Goal: Book appointment/travel/reservation

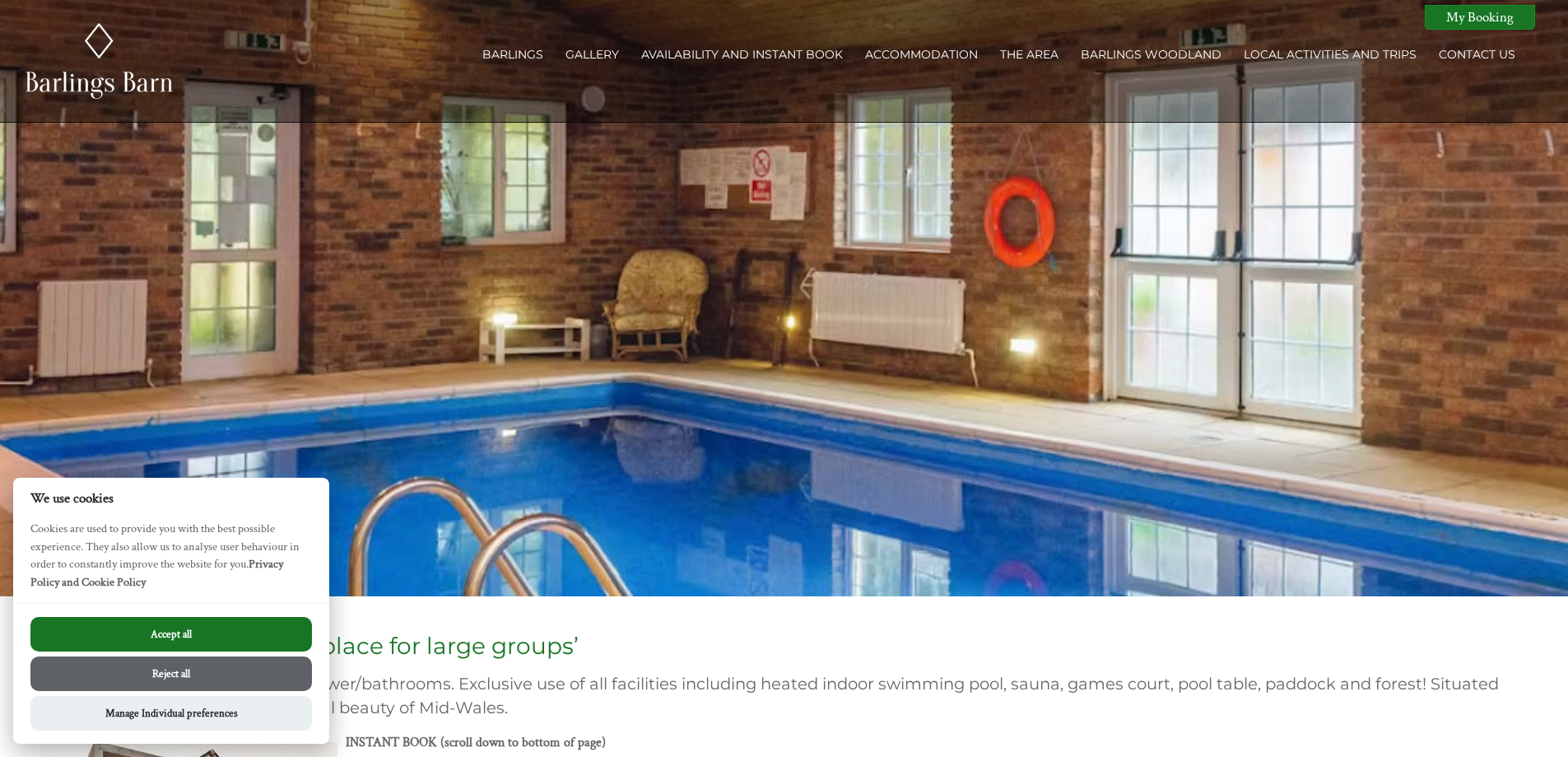
scroll to position [412, 0]
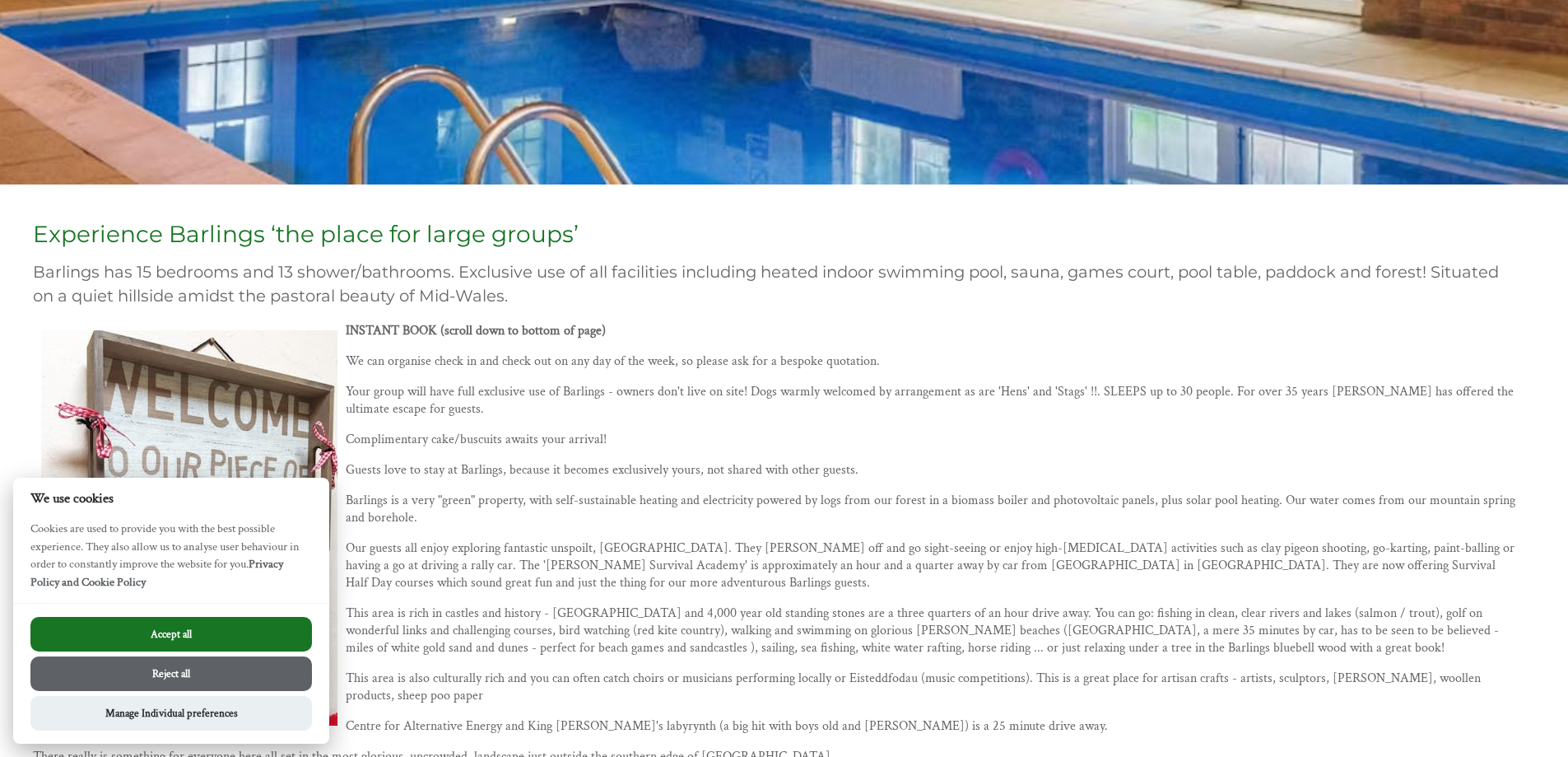
click at [191, 639] on button "Accept all" at bounding box center [171, 633] width 281 height 34
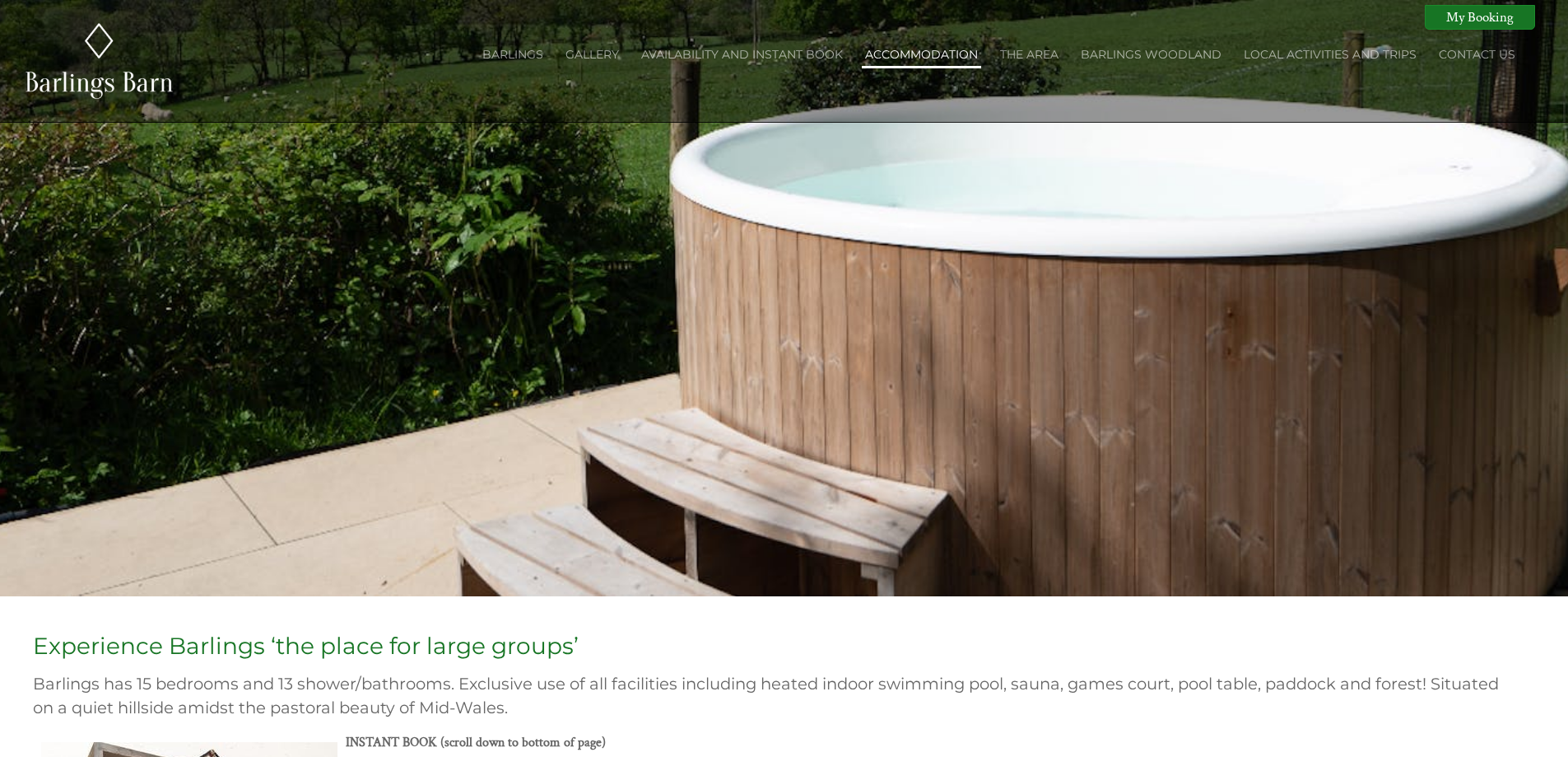
click at [907, 55] on link "Accommodation" at bounding box center [921, 55] width 113 height 15
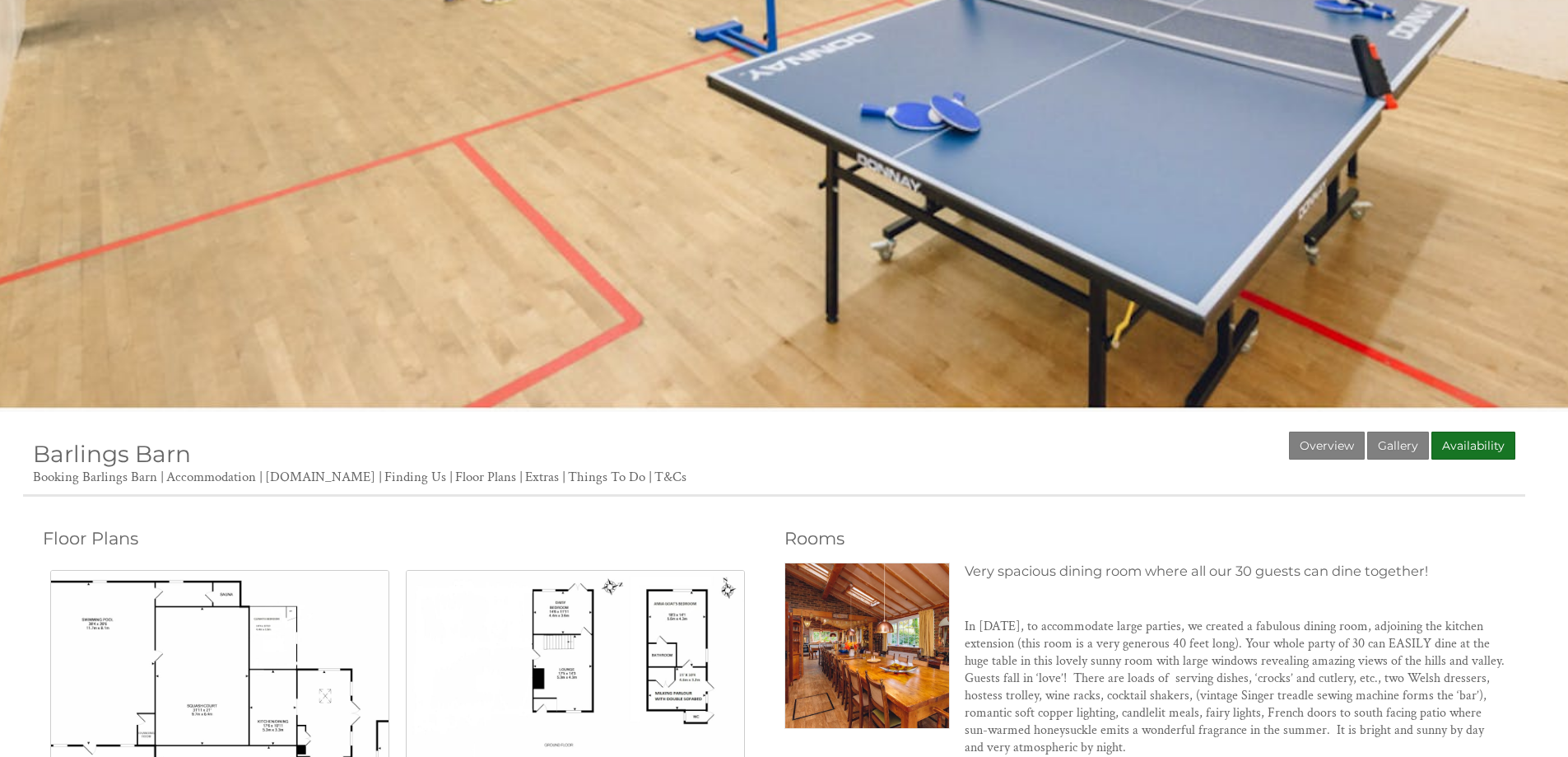
scroll to position [479, 0]
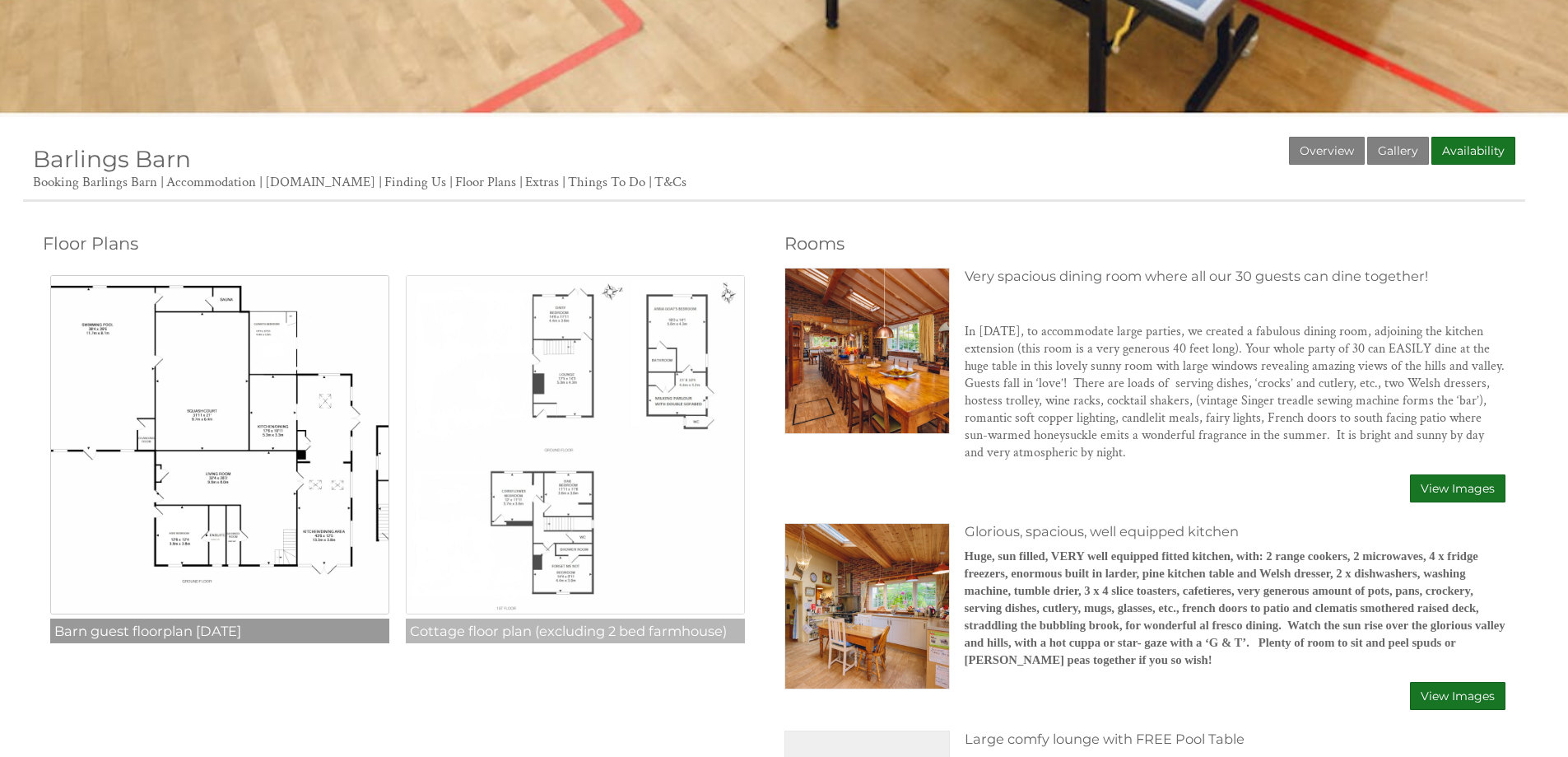
click at [562, 294] on img at bounding box center [575, 444] width 340 height 340
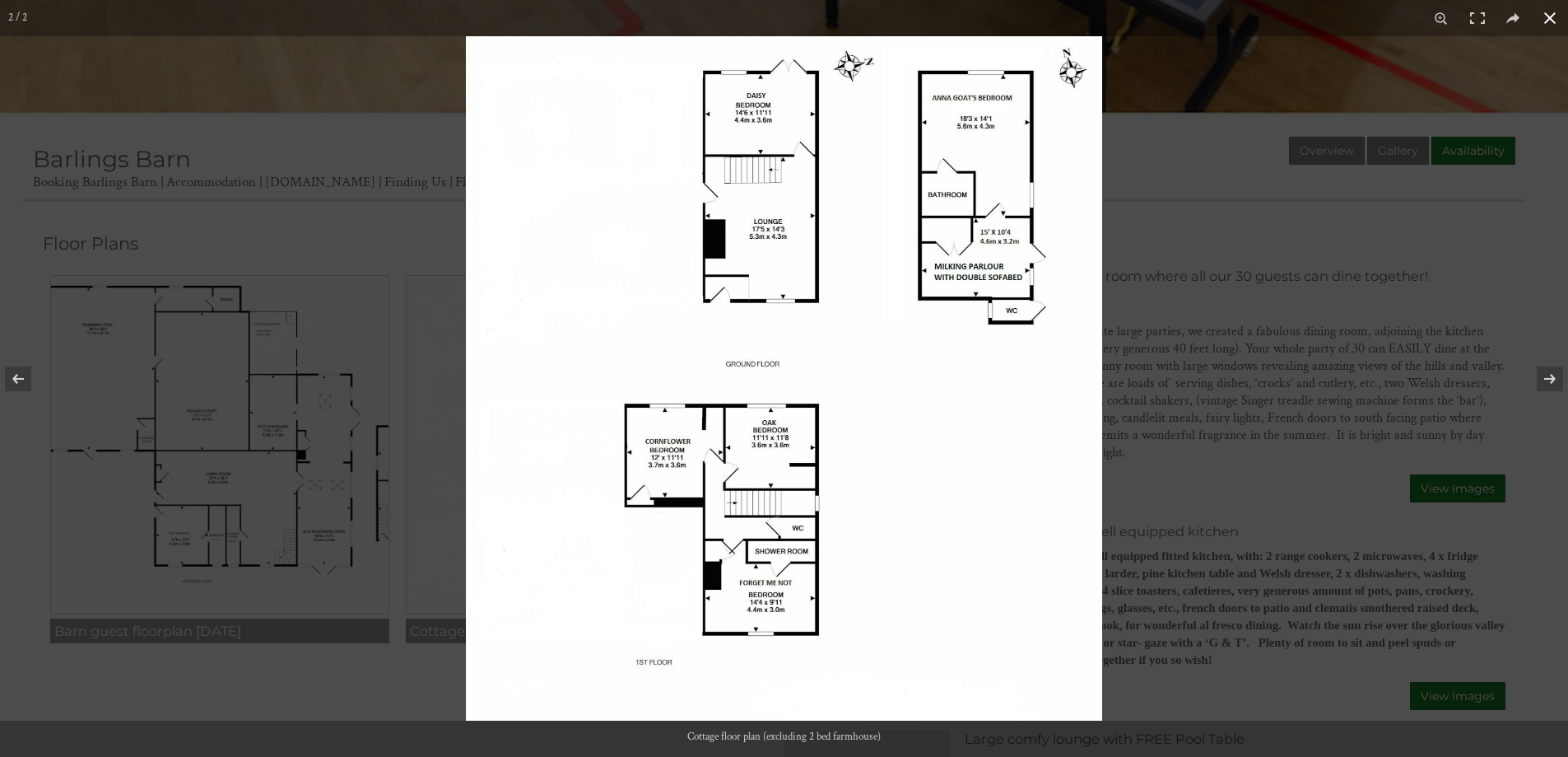
click at [433, 527] on div at bounding box center [784, 378] width 1568 height 757
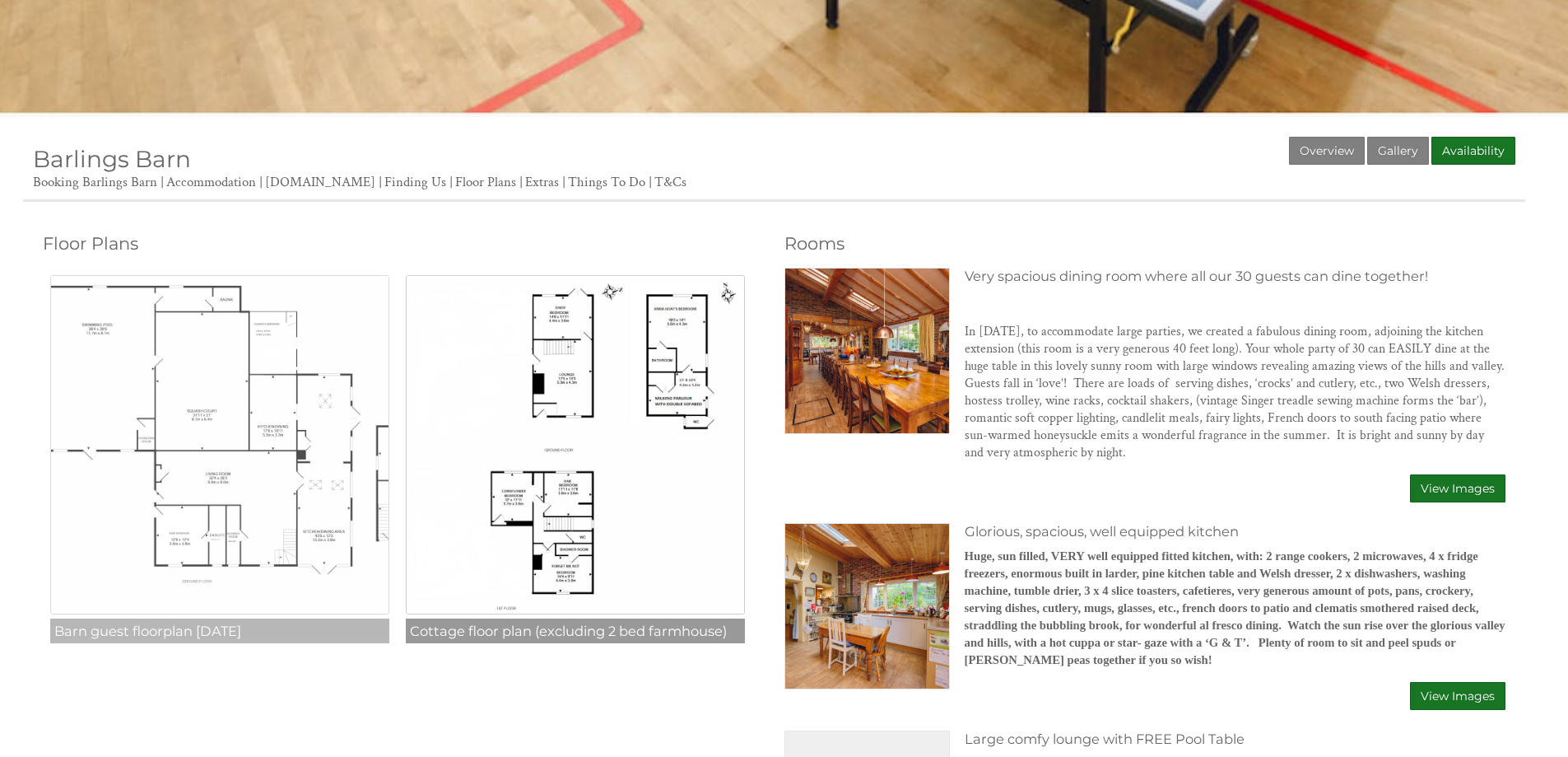
click at [217, 442] on img at bounding box center [219, 444] width 340 height 340
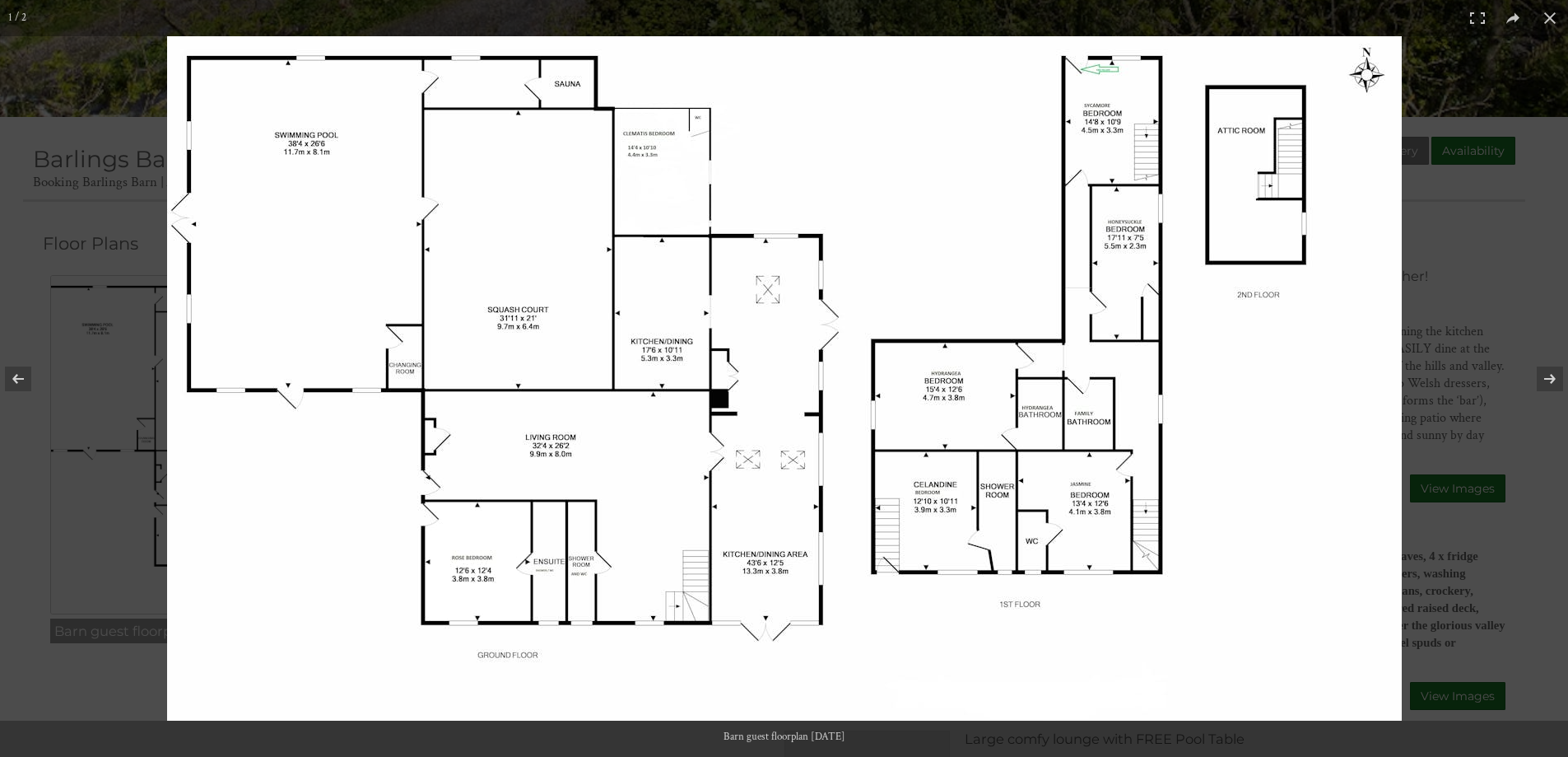
click at [1374, 75] on img at bounding box center [784, 378] width 1235 height 684
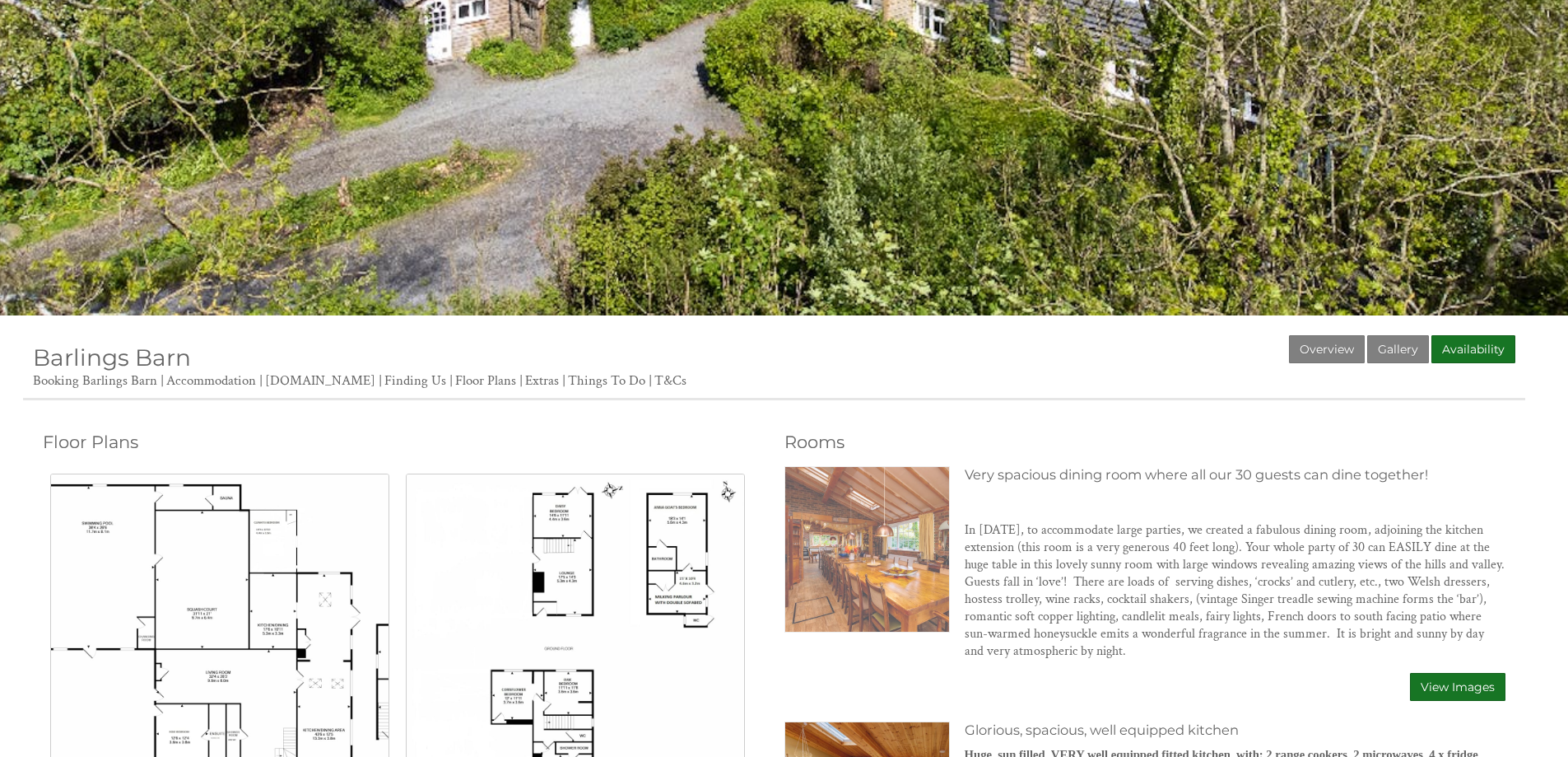
scroll to position [0, 0]
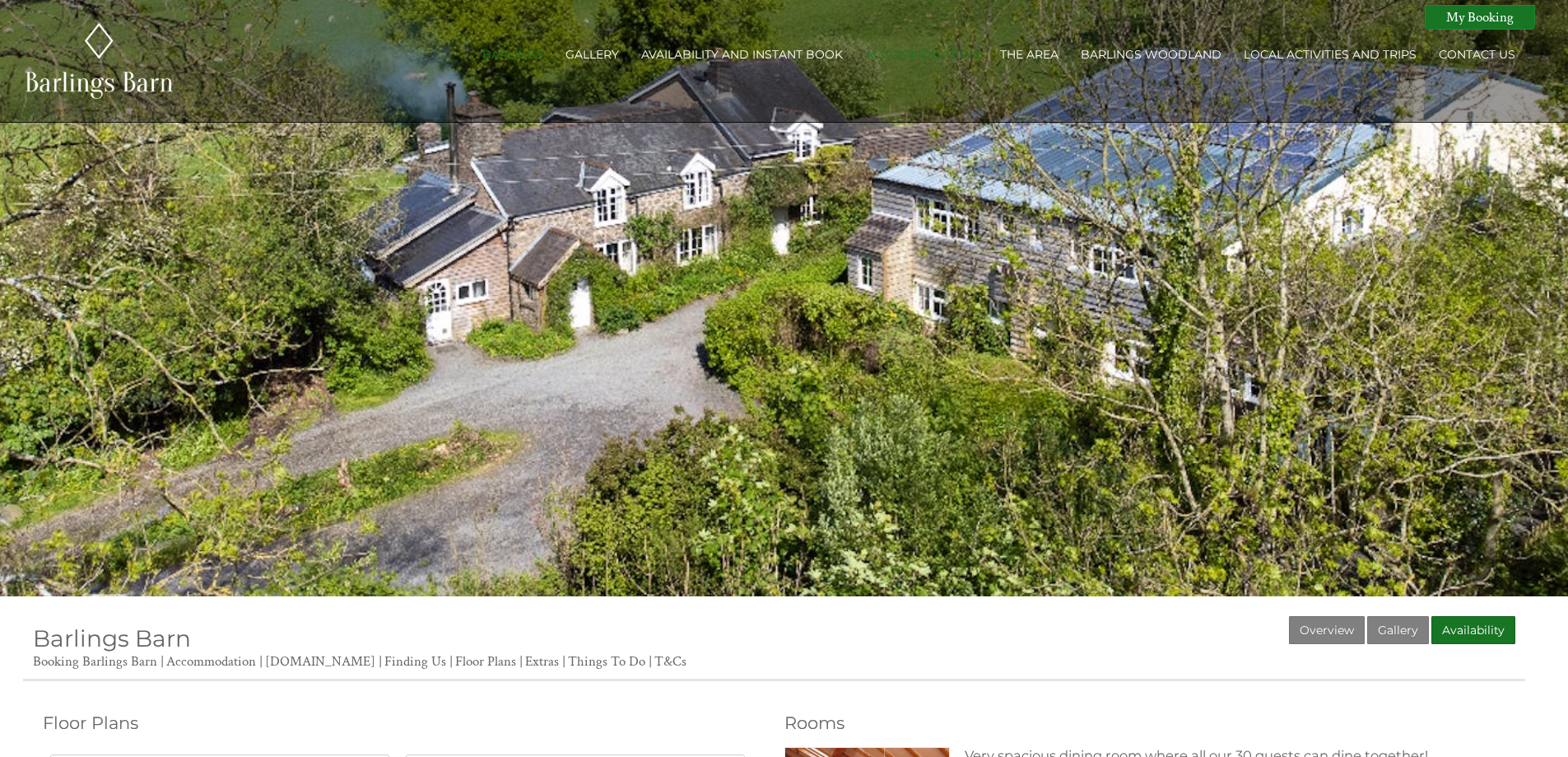
click at [1390, 322] on div at bounding box center [784, 298] width 1568 height 596
click at [783, 324] on div at bounding box center [784, 298] width 1568 height 596
click at [1461, 621] on link "Availability" at bounding box center [1473, 630] width 84 height 28
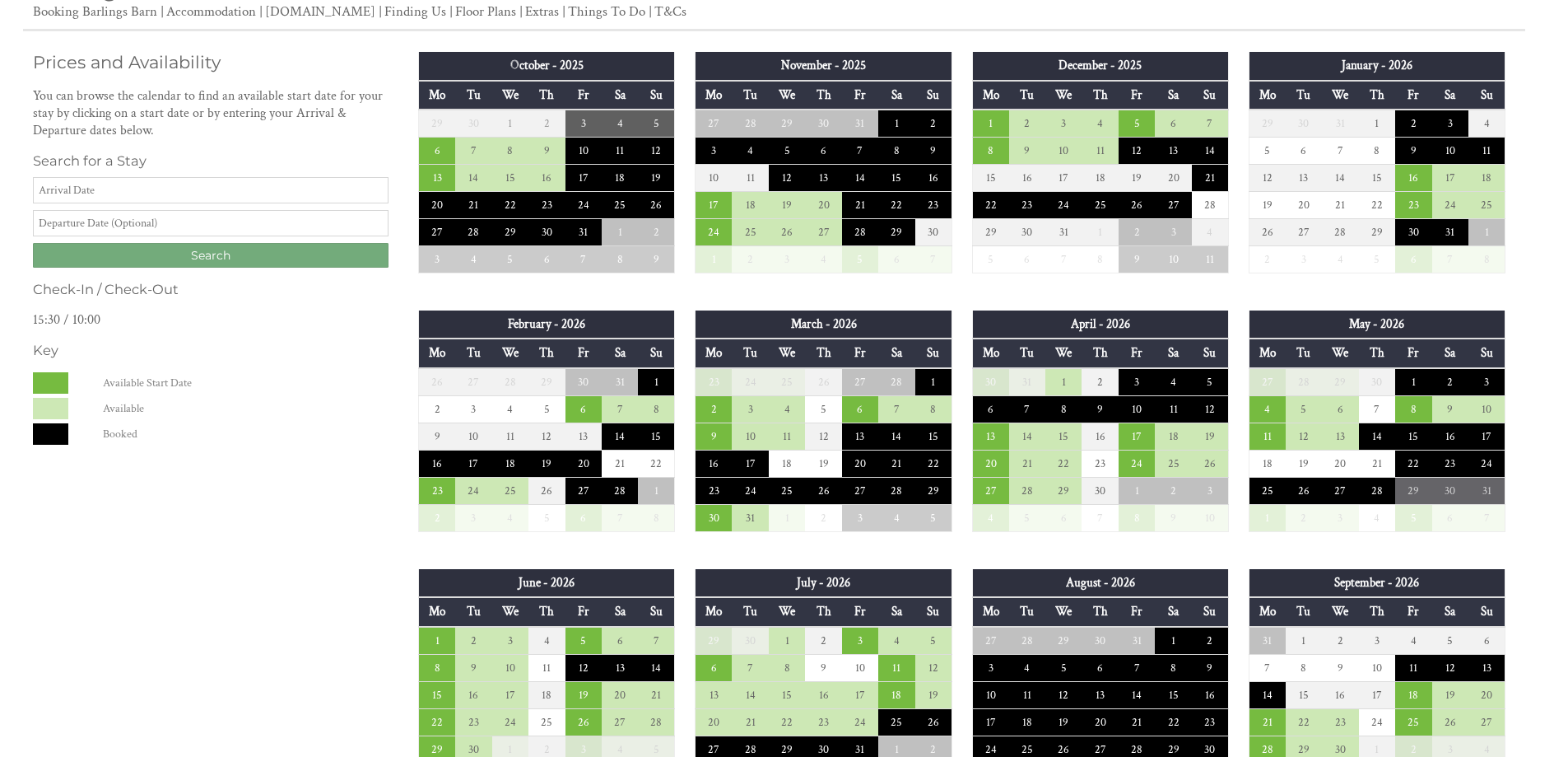
scroll to position [659, 0]
